Goal: Task Accomplishment & Management: Complete application form

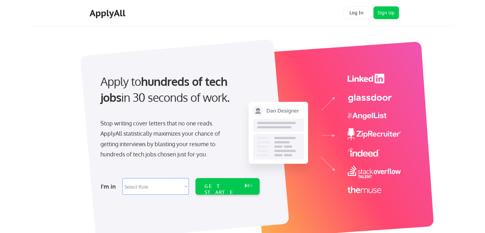
click at [170, 192] on select "Select Role Software Engineering Product Management Customer Success Sales UI/U…" at bounding box center [156, 186] width 66 height 17
select select ""marketing___comms""
click at [123, 178] on select "Select Role Software Engineering Product Management Customer Success Sales UI/U…" at bounding box center [156, 186] width 66 height 17
select select ""marketing___comms""
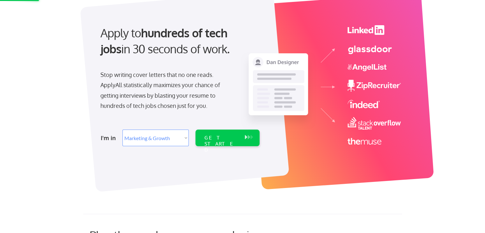
scroll to position [96, 0]
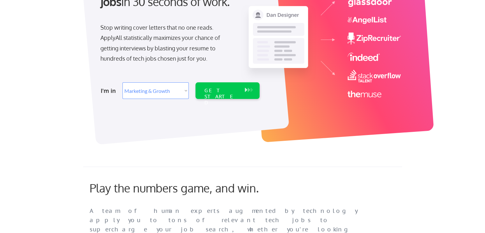
click at [204, 94] on div "GET STARTED" at bounding box center [221, 90] width 41 height 17
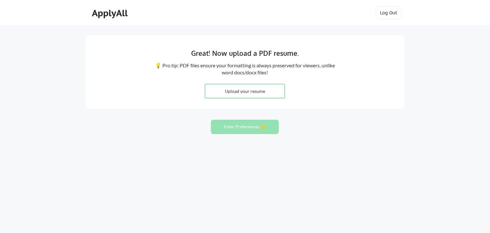
click at [266, 90] on input "file" at bounding box center [244, 91] width 79 height 14
type input "C:\fakepath\CV Jordy Neuray.pdf"
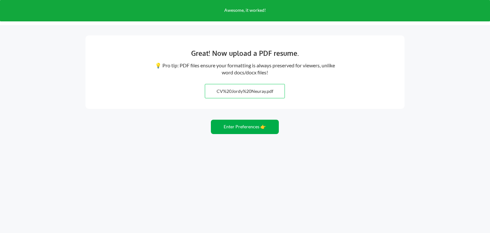
click at [249, 125] on button "Enter Preferences 👉" at bounding box center [245, 127] width 68 height 14
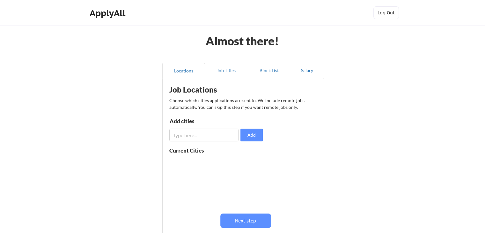
click at [211, 133] on input "input" at bounding box center [203, 135] width 69 height 13
drag, startPoint x: 218, startPoint y: 135, endPoint x: 165, endPoint y: 127, distance: 53.9
click at [165, 127] on div "Job Locations Choose which cities applications are sent to. We include remote j…" at bounding box center [243, 166] width 162 height 176
type input "A"
type input "L"
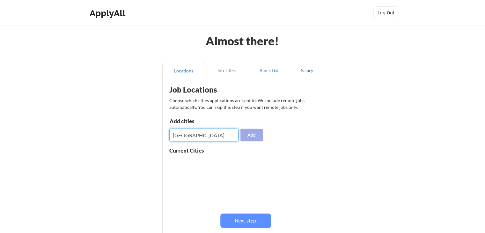
type input "[GEOGRAPHIC_DATA]"
click at [249, 132] on button "Add" at bounding box center [252, 135] width 22 height 13
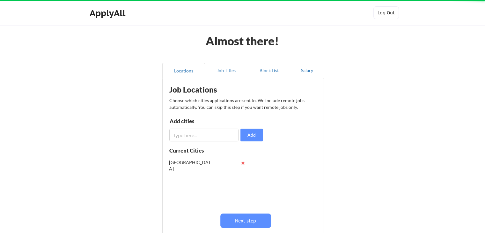
click at [216, 128] on div "Add cities Add" at bounding box center [216, 129] width 95 height 23
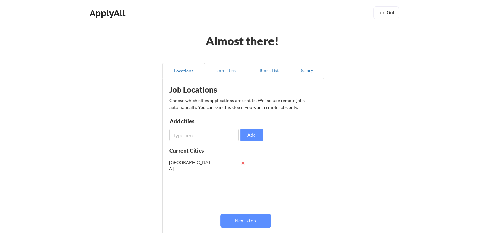
click at [213, 136] on input "input" at bounding box center [203, 135] width 69 height 13
type input "Ghent"
click at [250, 133] on button "Add" at bounding box center [252, 135] width 22 height 13
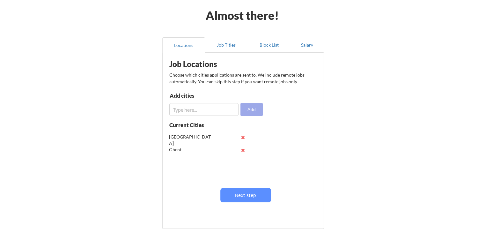
scroll to position [64, 0]
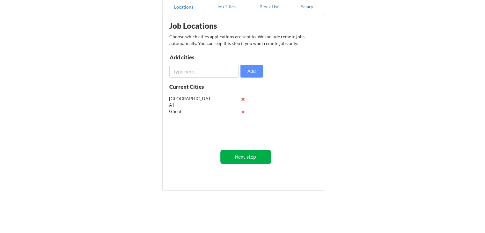
click at [239, 152] on button "Next step" at bounding box center [245, 157] width 51 height 14
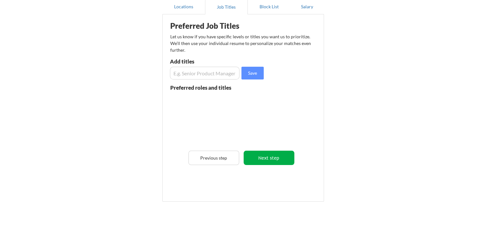
click at [257, 151] on button "Next step" at bounding box center [269, 158] width 51 height 14
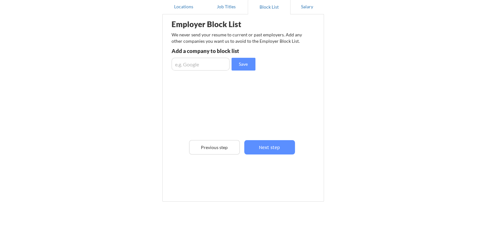
click at [210, 60] on input "input" at bounding box center [201, 64] width 58 height 13
type input "Auctim"
click at [234, 63] on button "Save" at bounding box center [244, 64] width 24 height 13
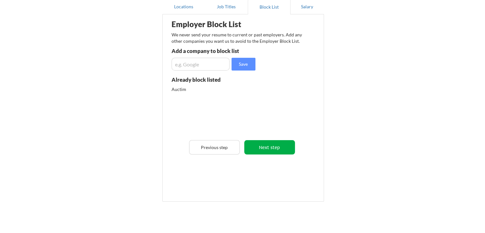
click at [269, 145] on button "Next step" at bounding box center [269, 147] width 51 height 14
